Goal: Task Accomplishment & Management: Manage account settings

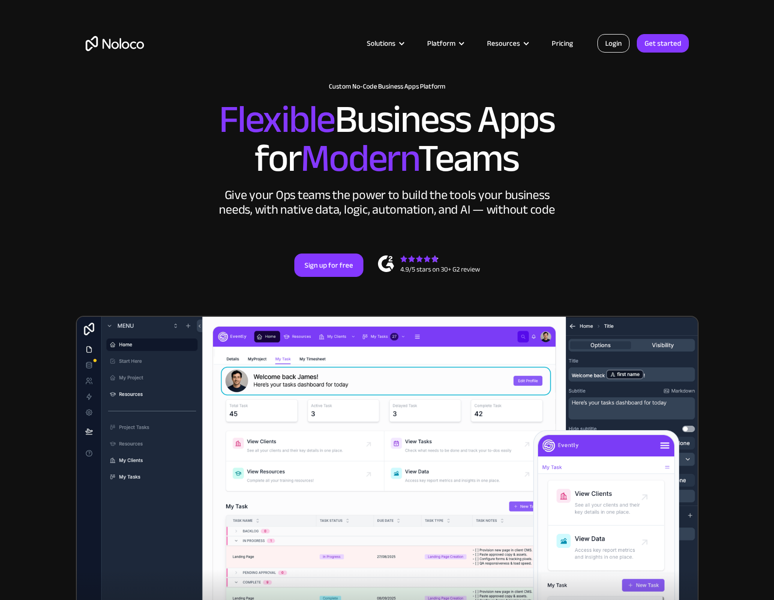
click at [612, 46] on link "Login" at bounding box center [613, 43] width 32 height 18
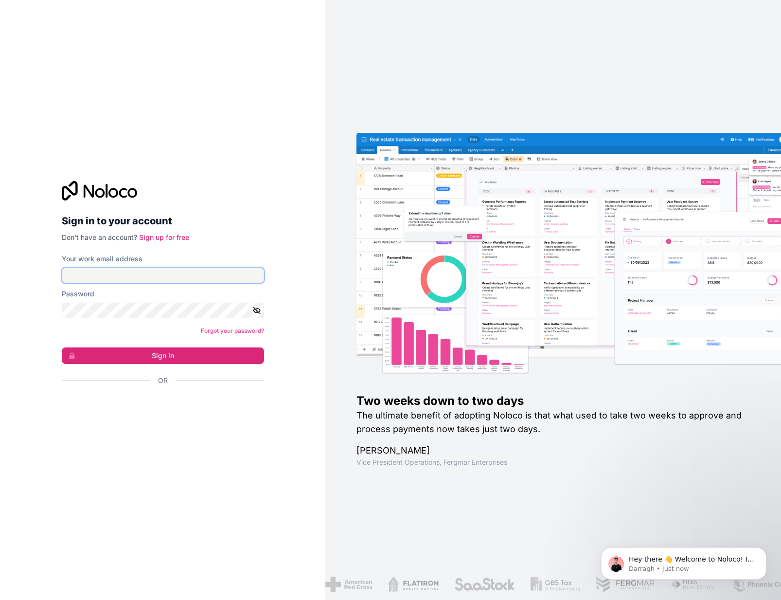
click at [190, 270] on input "Your work email address" at bounding box center [163, 275] width 202 height 16
type input "[EMAIL_ADDRESS][PERSON_NAME][DOMAIN_NAME]"
click at [153, 360] on button "Sign in" at bounding box center [163, 355] width 202 height 17
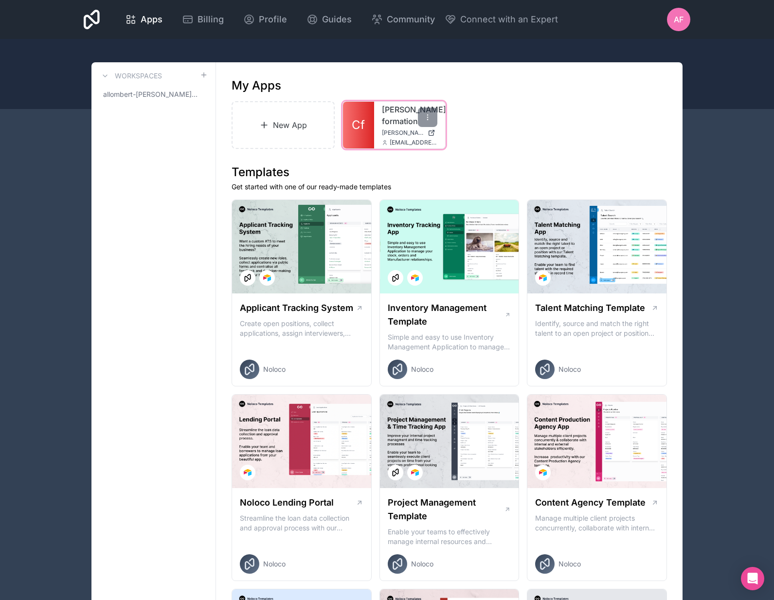
click at [393, 141] on span "[EMAIL_ADDRESS][PERSON_NAME][DOMAIN_NAME]" at bounding box center [413, 143] width 48 height 8
click at [391, 131] on span "cogis-formation.noloco.co" at bounding box center [403, 133] width 42 height 8
